Goal: Task Accomplishment & Management: Manage account settings

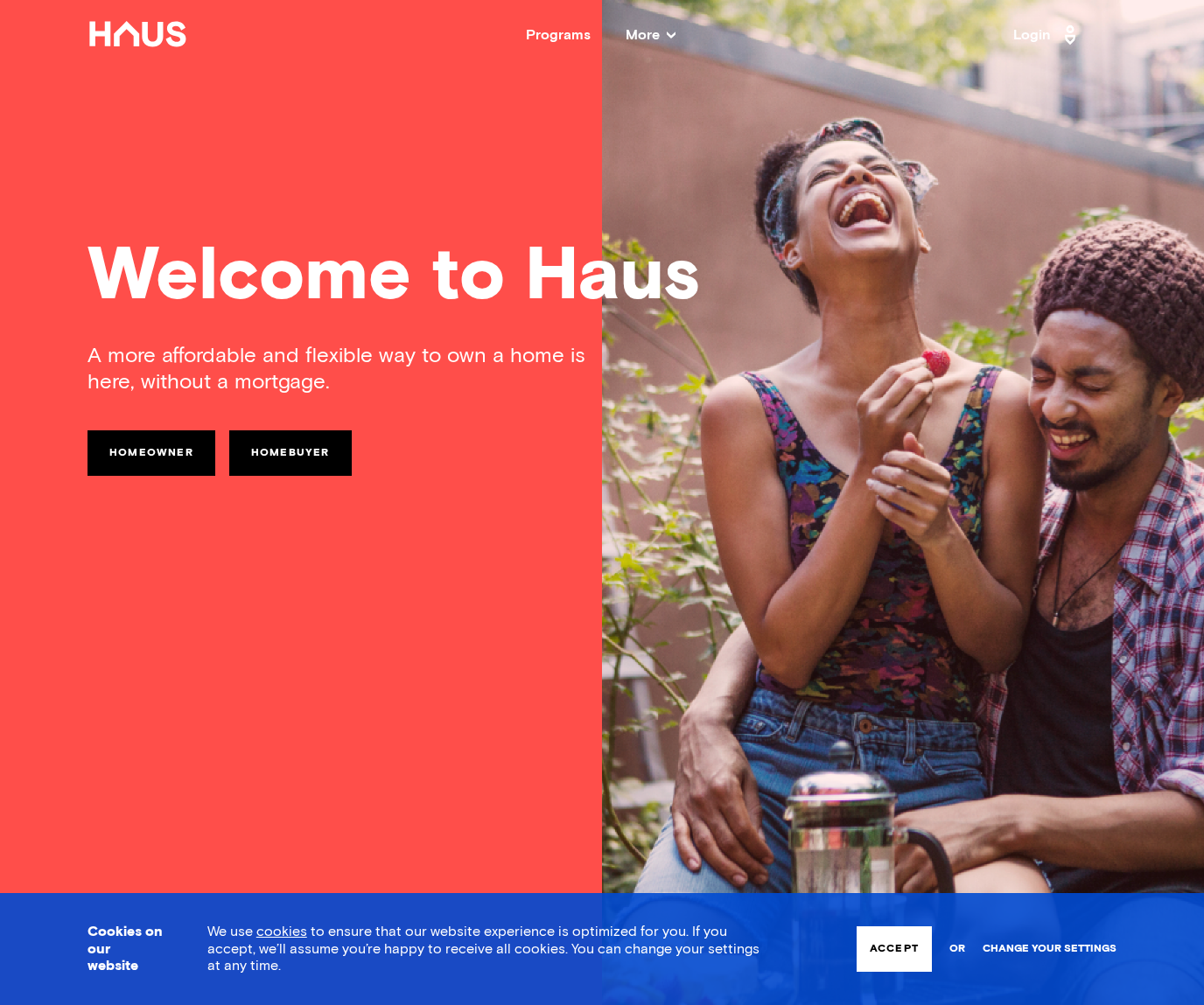
click at [1078, 949] on link "Change your settings" at bounding box center [1050, 949] width 134 height 12
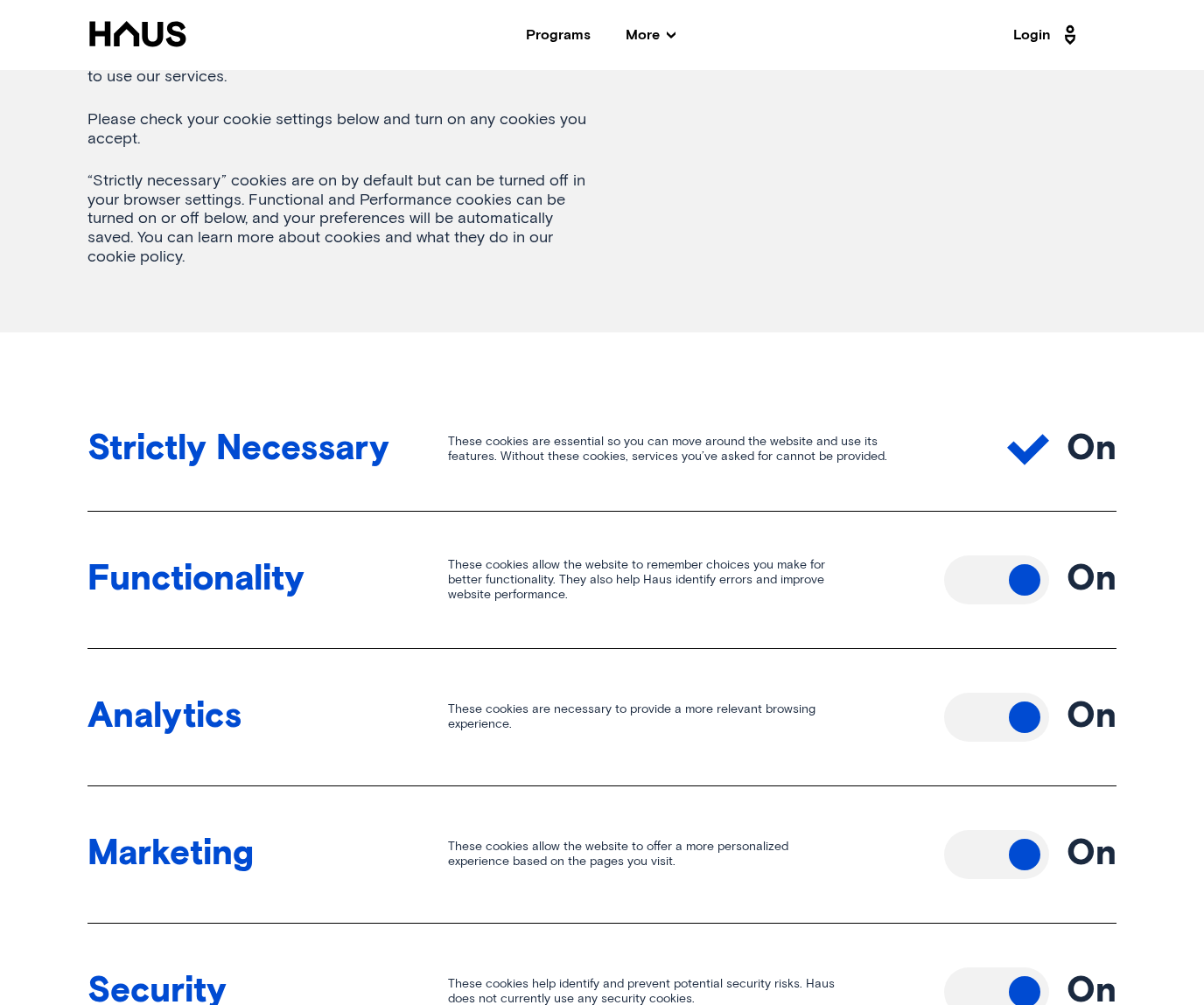
scroll to position [437, 0]
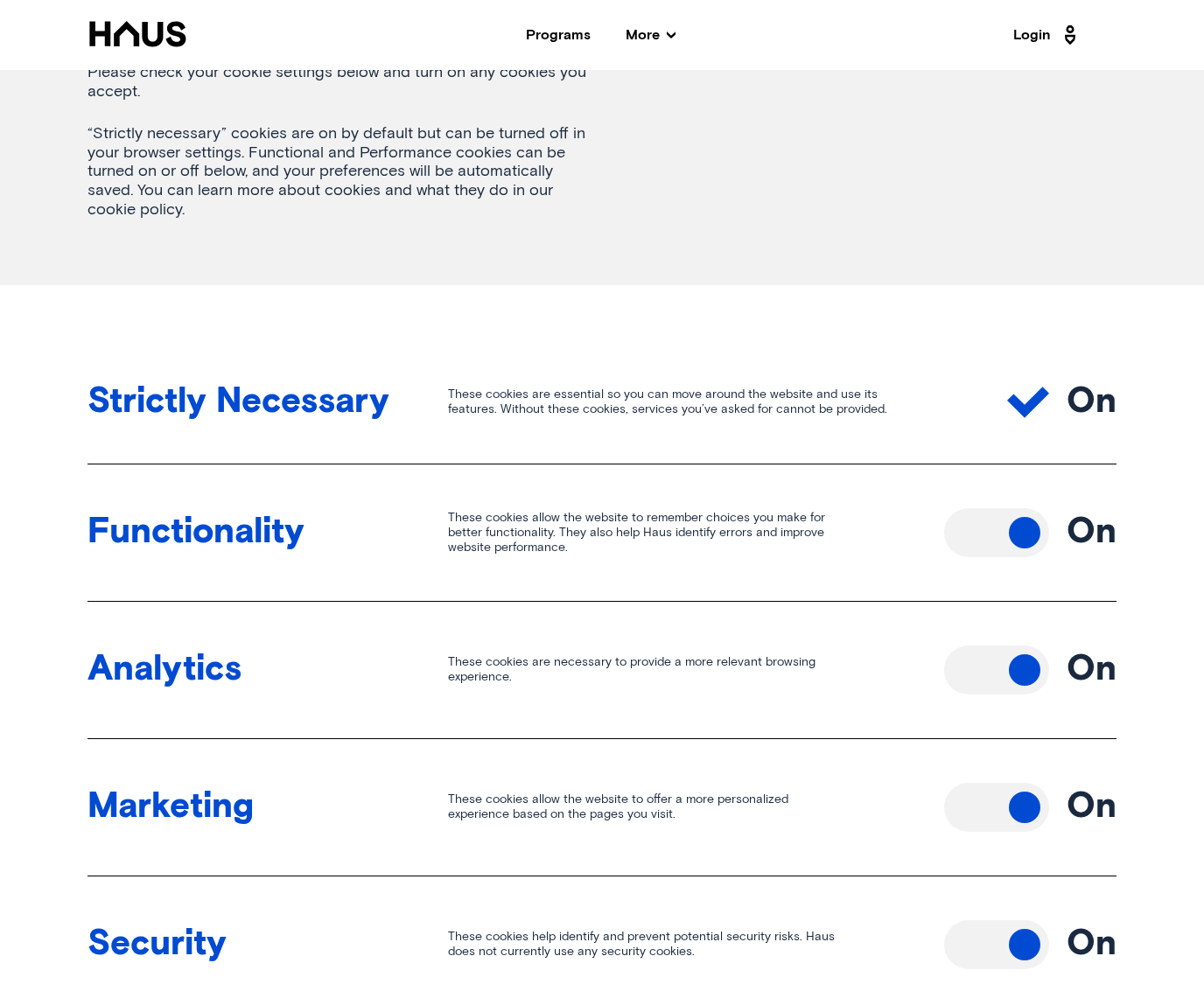
click at [1026, 546] on button "Toggle off" at bounding box center [997, 533] width 105 height 49
click at [1026, 675] on button "Toggle off" at bounding box center [997, 669] width 105 height 49
click at [1020, 406] on icon at bounding box center [1027, 402] width 42 height 31
click at [1010, 801] on button "Toggle off" at bounding box center [997, 807] width 105 height 49
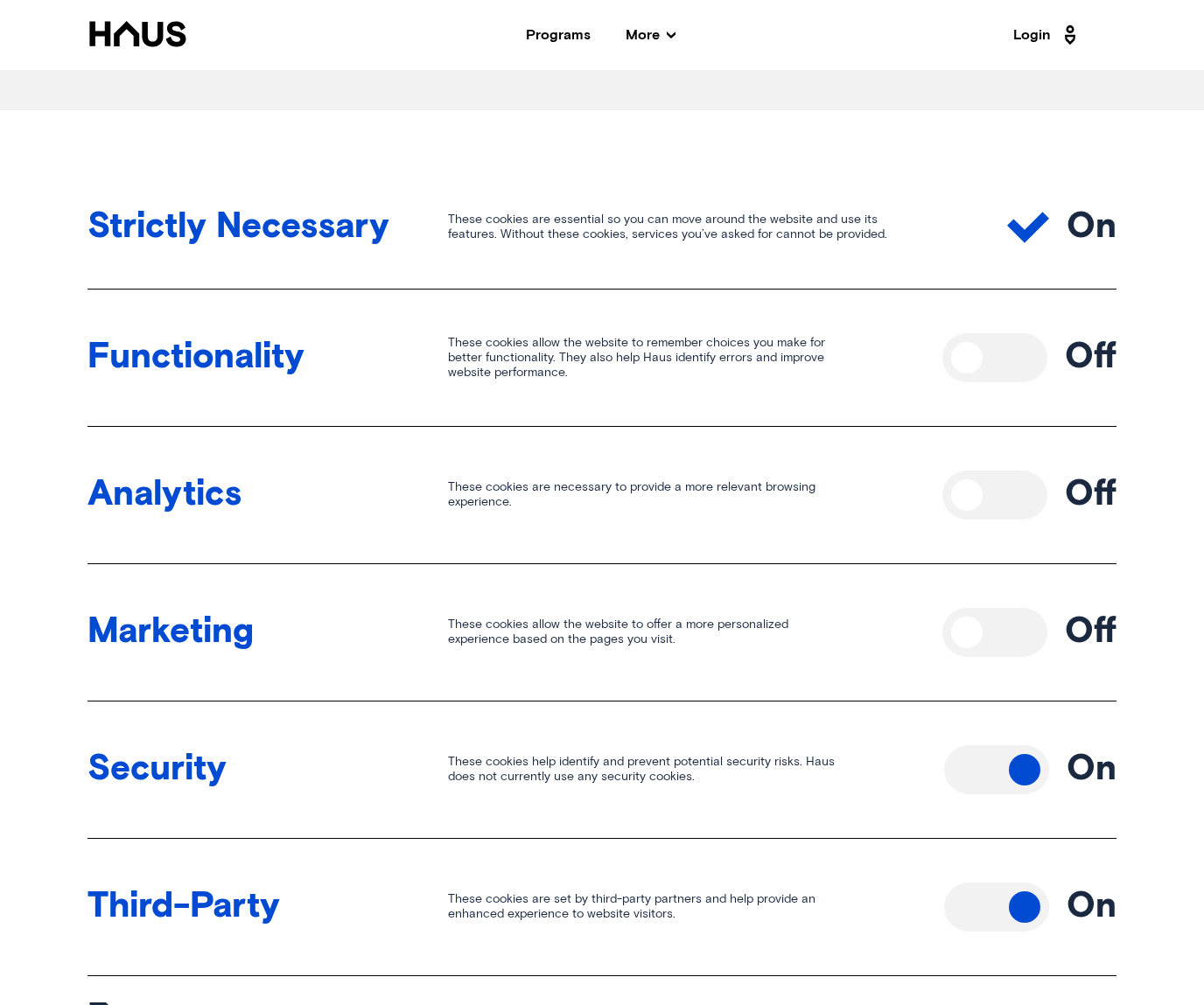
click at [1017, 769] on button "Toggle off" at bounding box center [997, 769] width 105 height 49
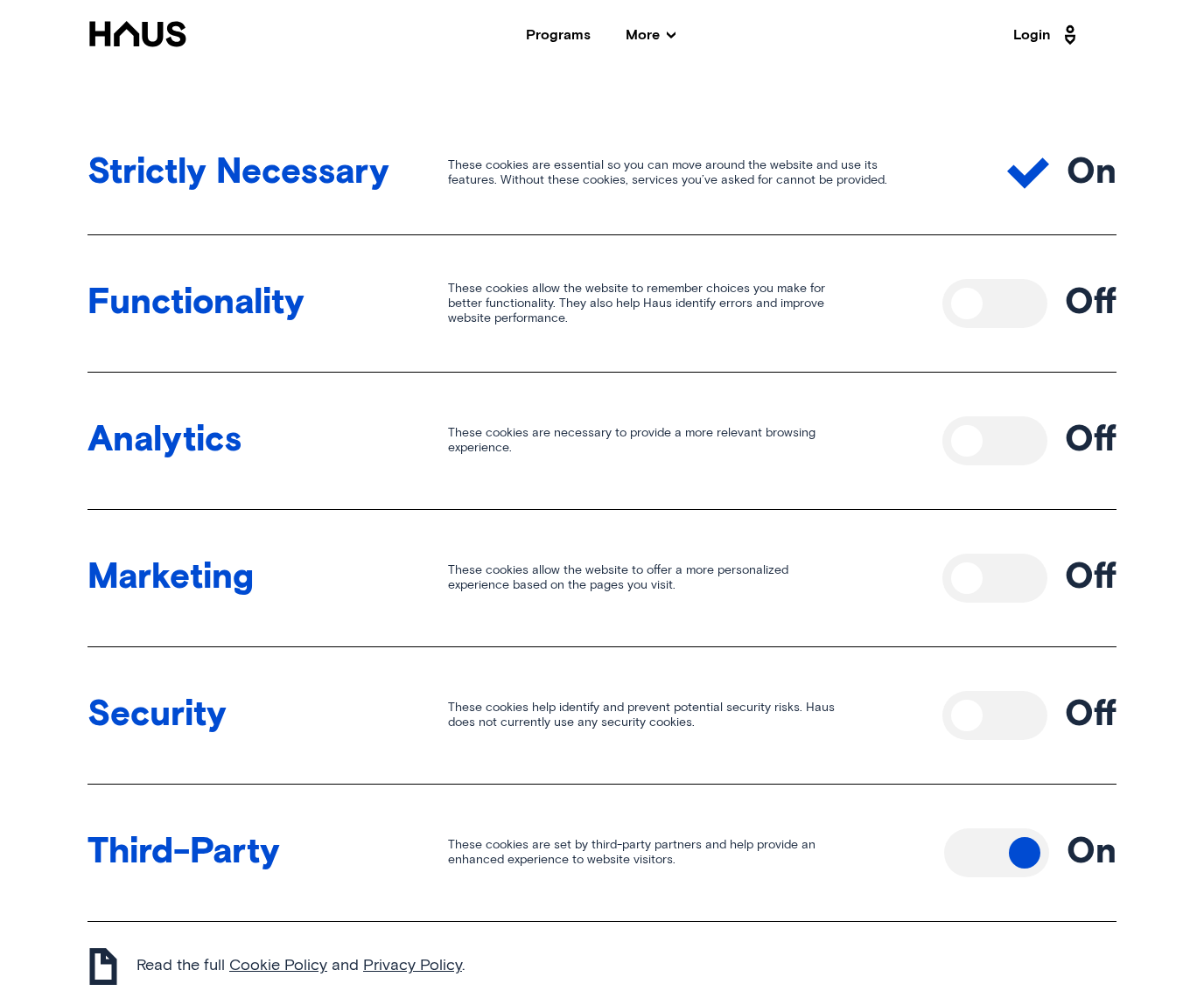
scroll to position [875, 0]
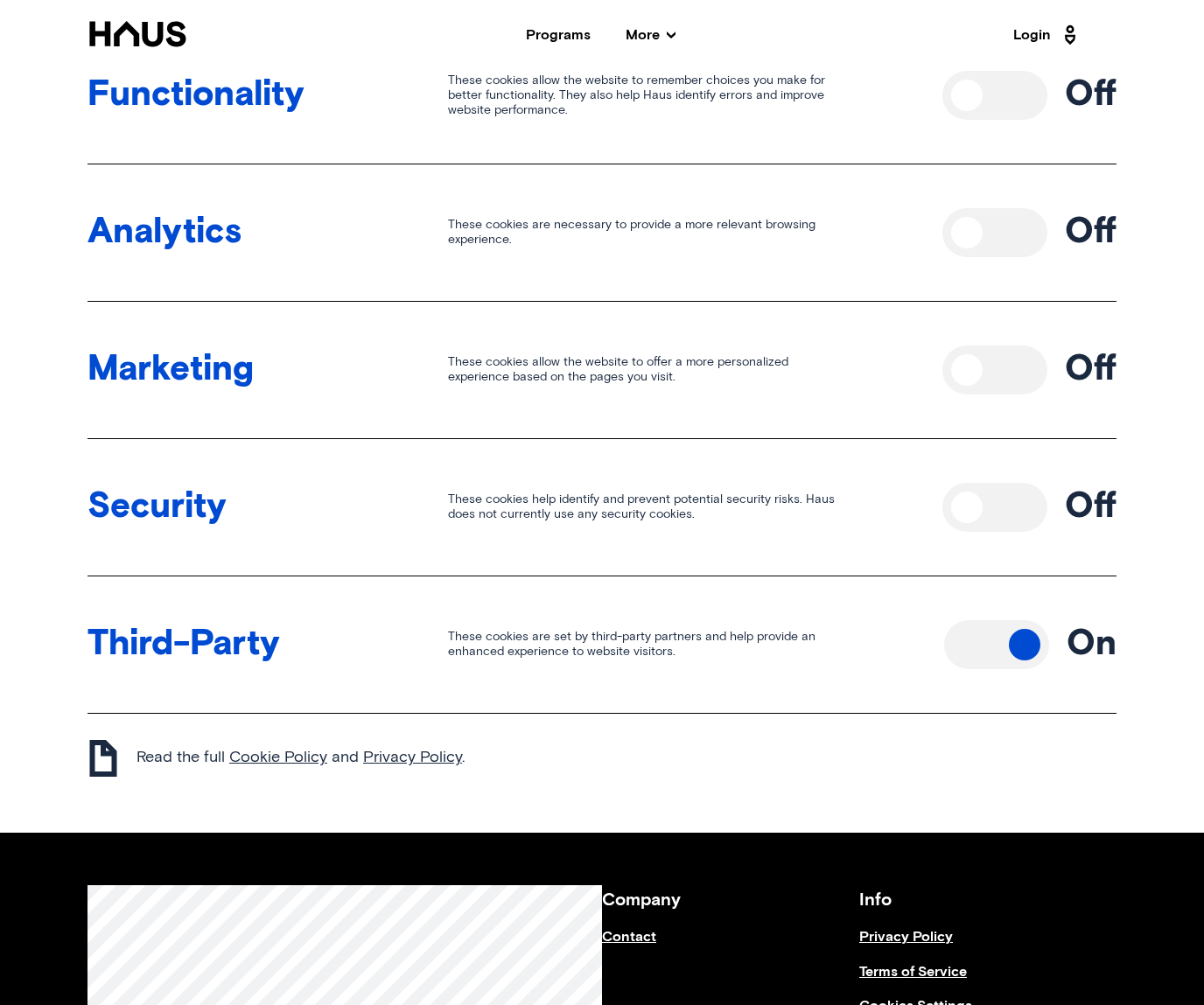
click at [1013, 645] on button "Toggle off" at bounding box center [997, 644] width 105 height 49
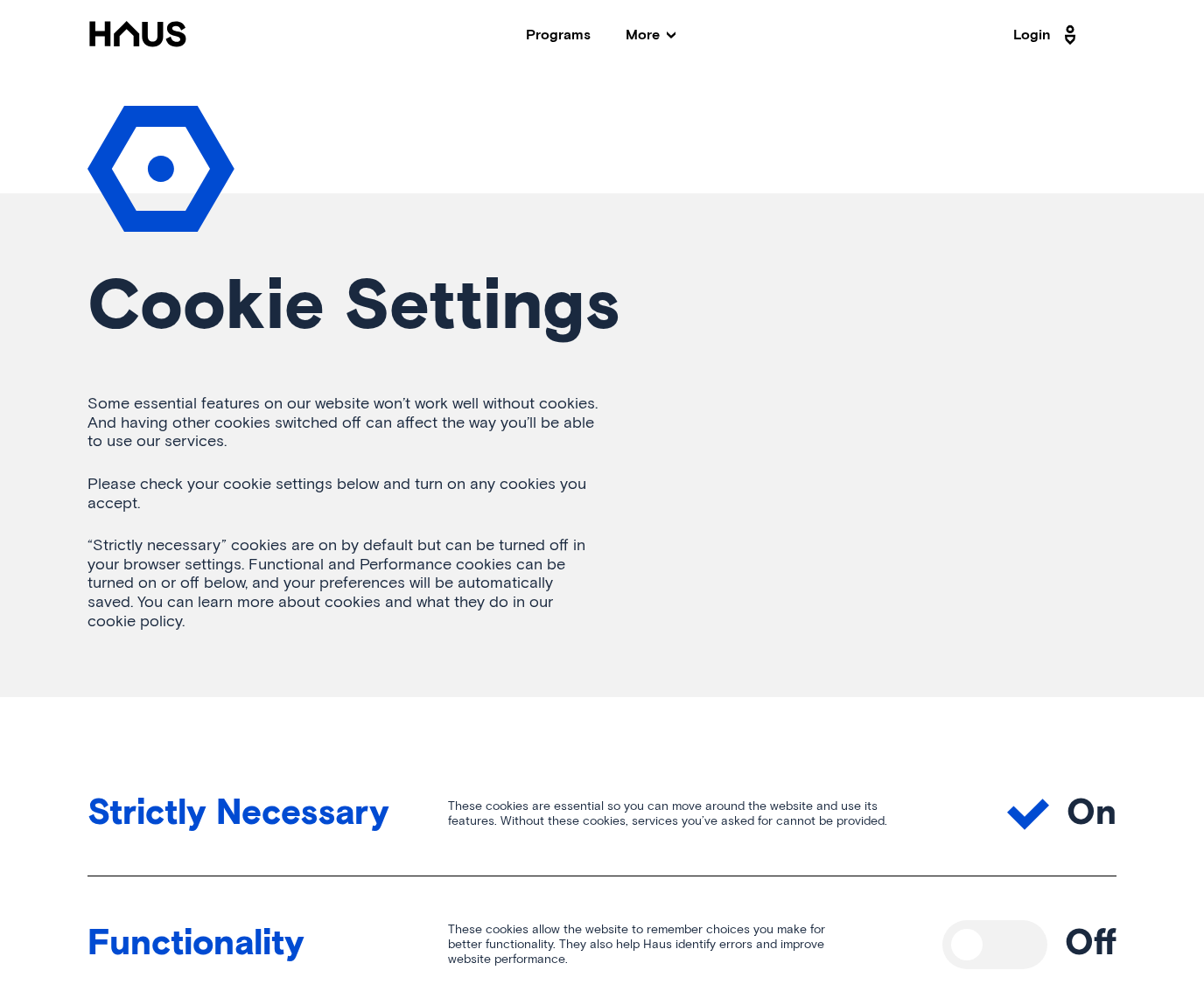
scroll to position [0, 0]
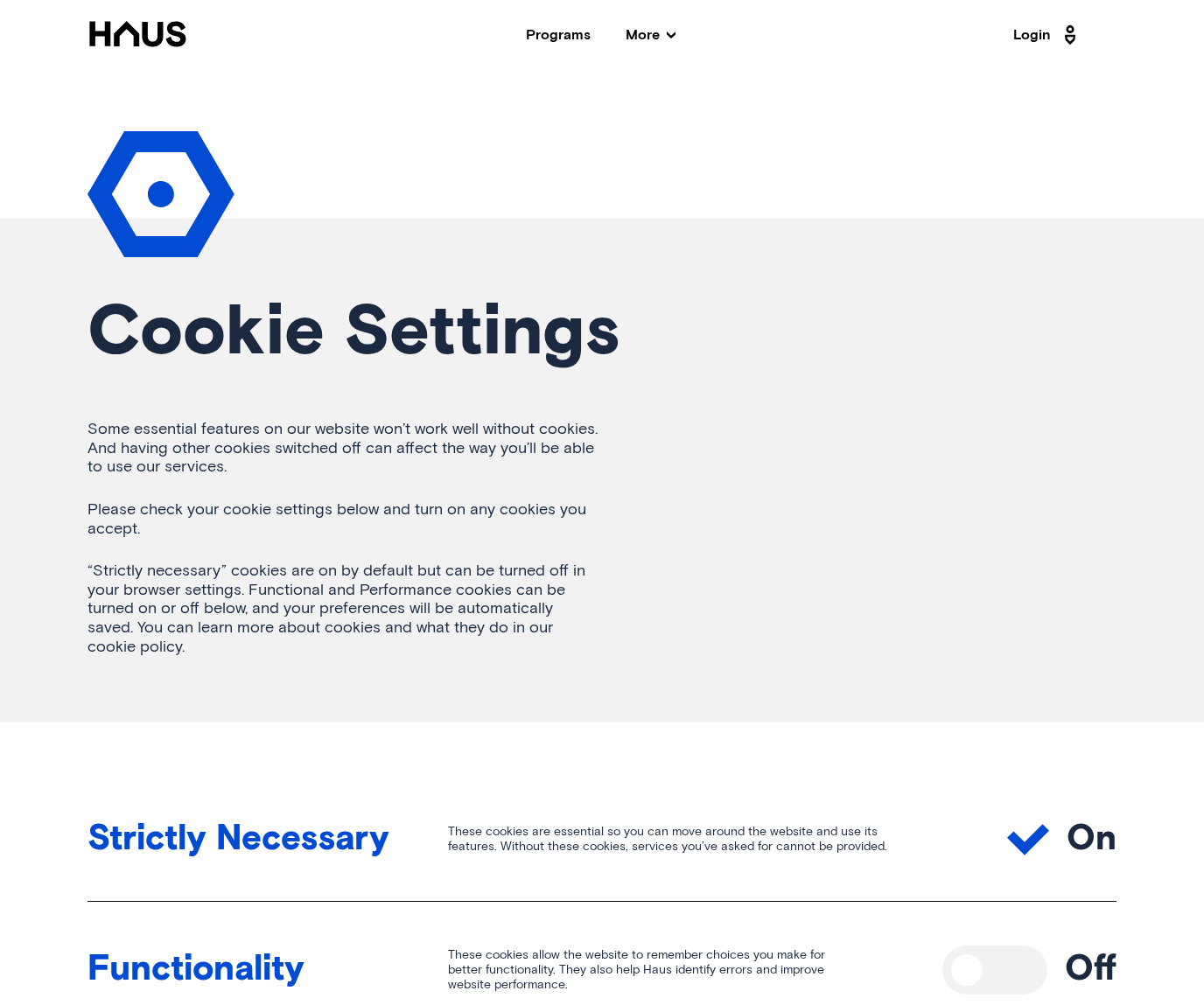
click at [136, 27] on icon at bounding box center [138, 34] width 101 height 26
